Goal: Use online tool/utility: Utilize a website feature to perform a specific function

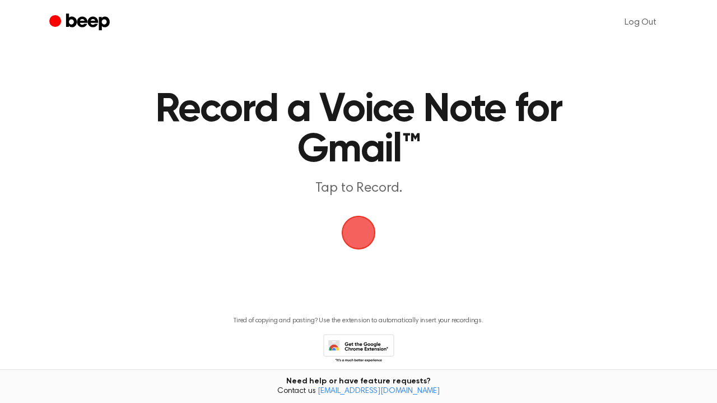
click at [360, 239] on span "button" at bounding box center [358, 232] width 31 height 31
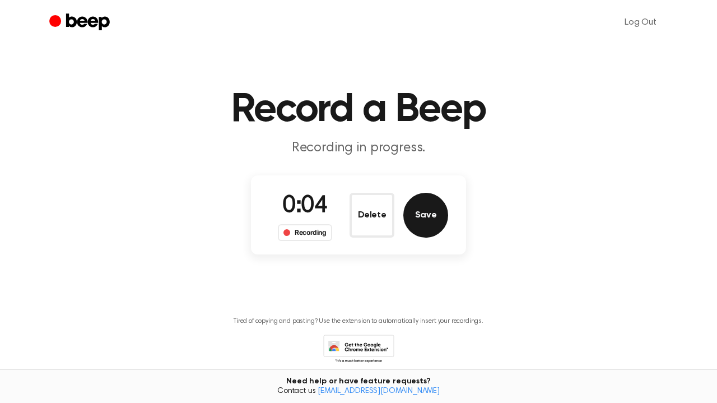
click at [432, 220] on button "Save" at bounding box center [425, 215] width 45 height 45
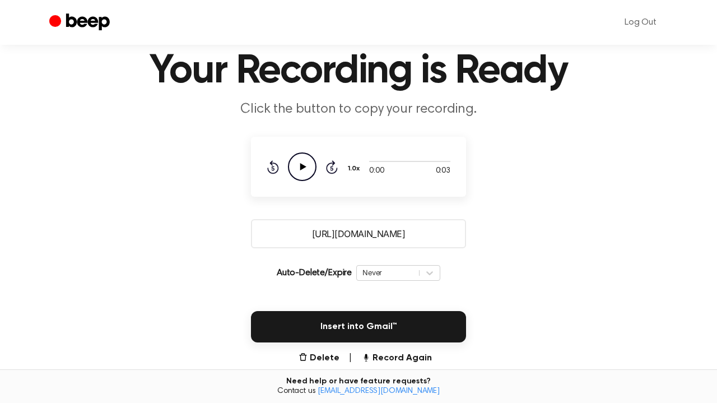
scroll to position [40, 0]
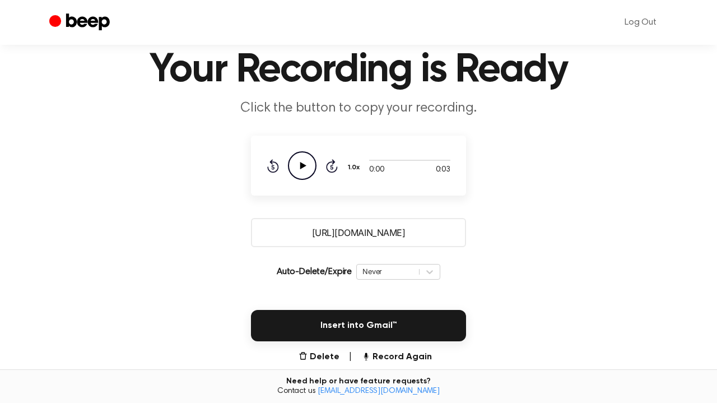
click at [301, 155] on icon "Play Audio" at bounding box center [302, 165] width 29 height 29
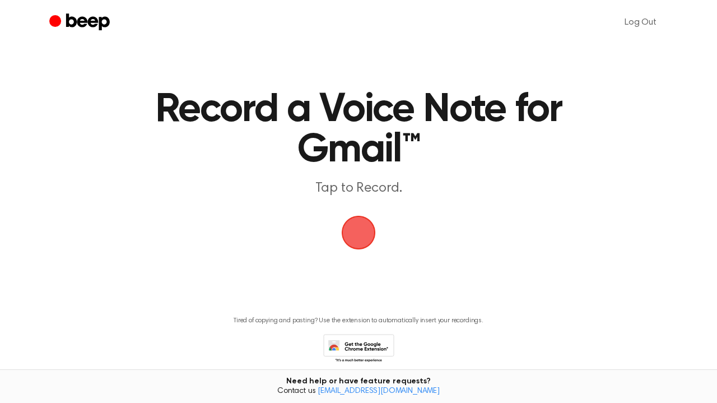
click at [351, 236] on span "button" at bounding box center [358, 232] width 36 height 36
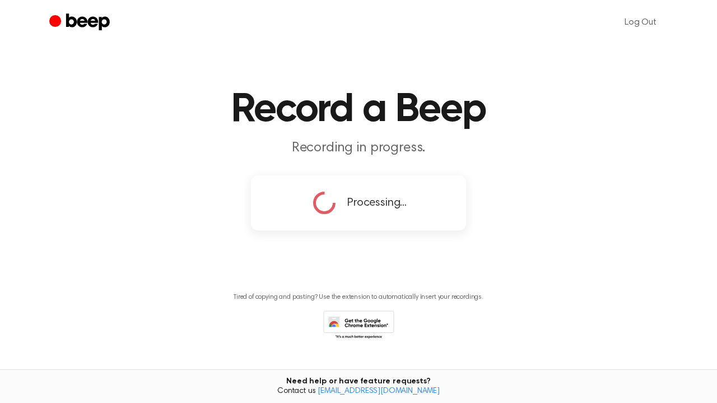
click at [351, 236] on main "Record a Beep Recording in progress. Processing... Tired of copying and pasting…" at bounding box center [358, 186] width 717 height 372
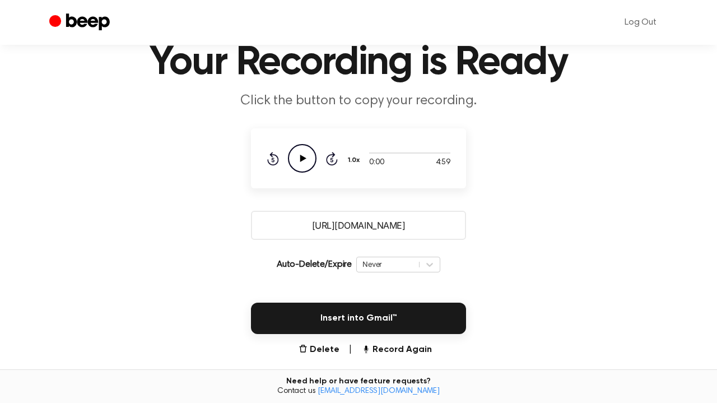
scroll to position [50, 0]
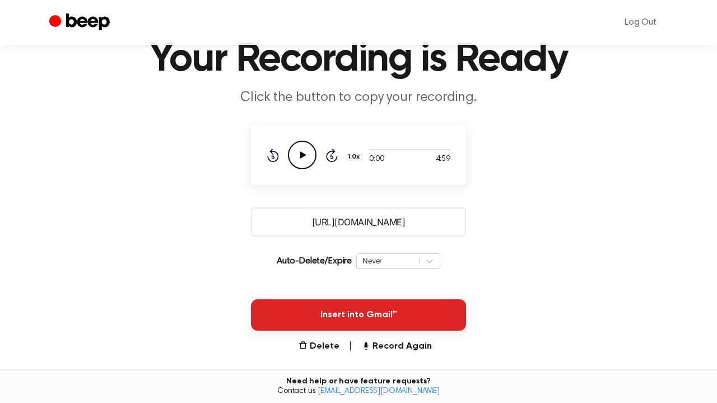
click at [371, 310] on button "Insert into Gmail™" at bounding box center [358, 314] width 215 height 31
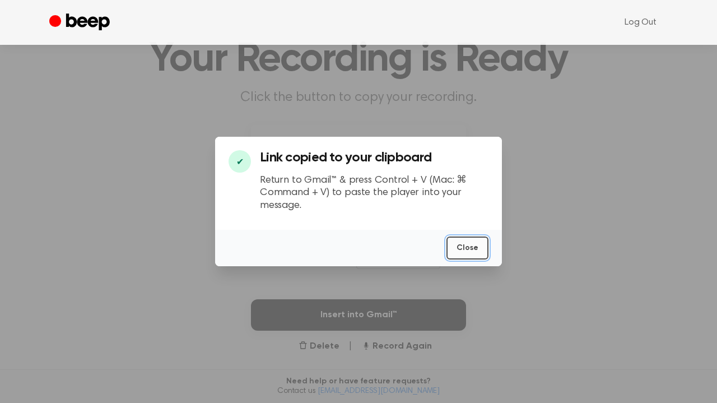
click at [463, 244] on button "Close" at bounding box center [467, 247] width 42 height 23
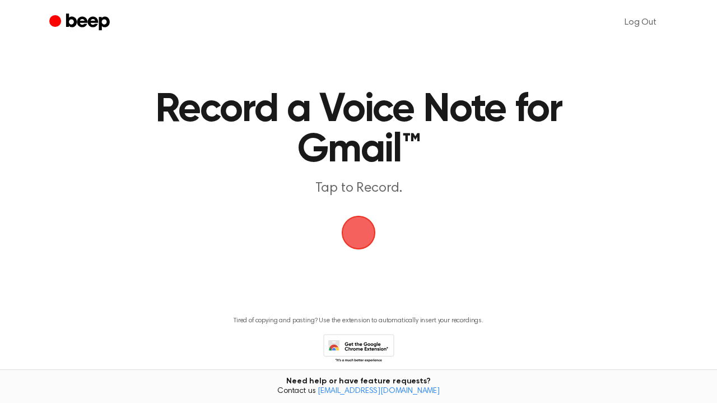
click at [348, 230] on span "button" at bounding box center [359, 233] width 34 height 34
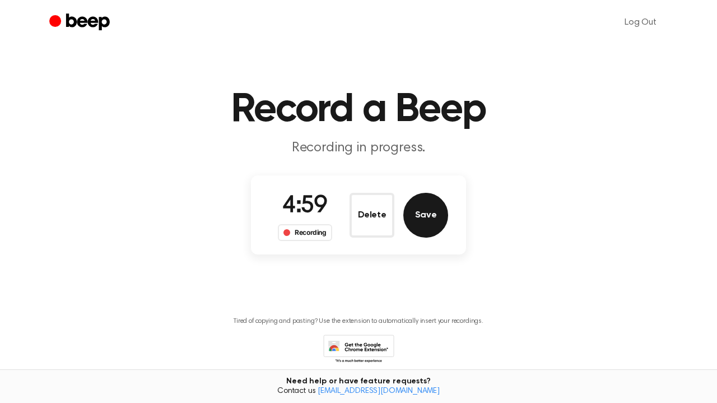
click at [425, 216] on button "Save" at bounding box center [425, 215] width 45 height 45
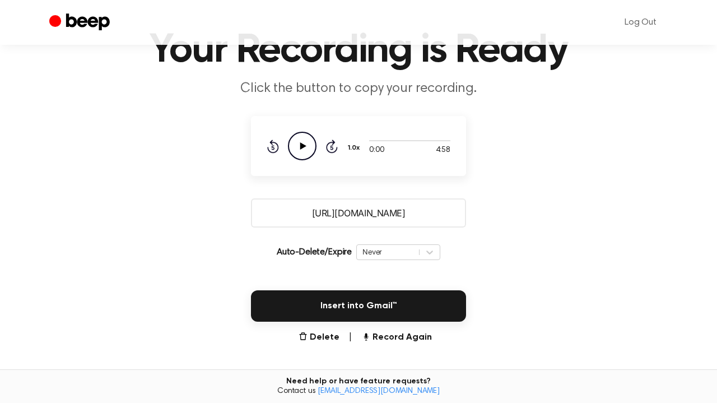
scroll to position [77, 0]
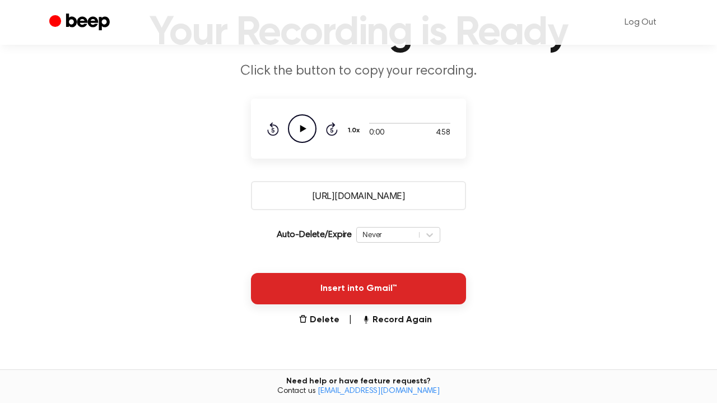
click at [363, 279] on button "Insert into Gmail™" at bounding box center [358, 288] width 215 height 31
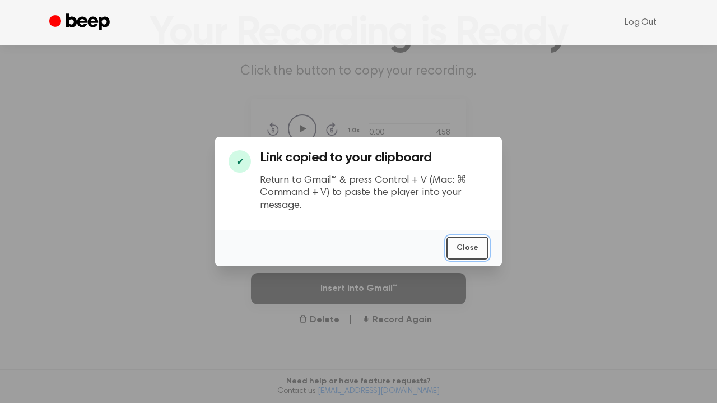
click at [477, 250] on button "Close" at bounding box center [467, 247] width 42 height 23
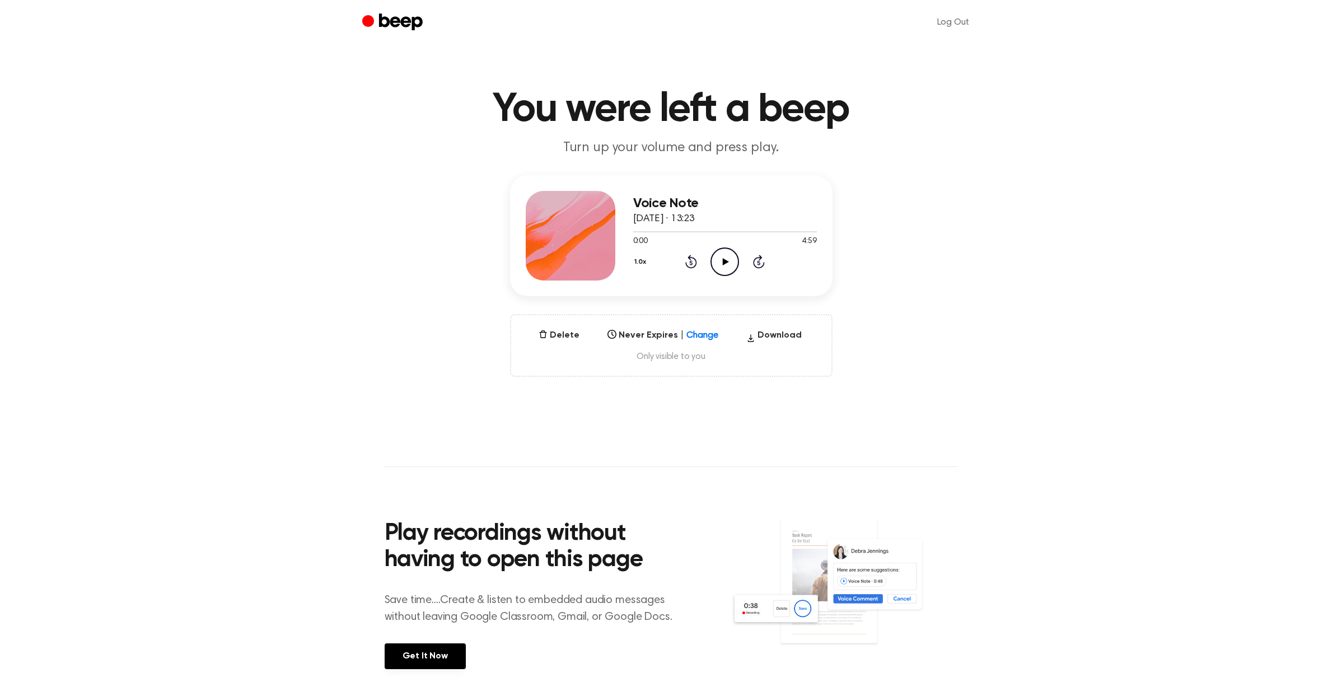
click at [726, 256] on icon "Play Audio" at bounding box center [725, 262] width 29 height 29
click at [729, 261] on icon "Play Audio" at bounding box center [725, 262] width 29 height 29
